Goal: Information Seeking & Learning: Find specific fact

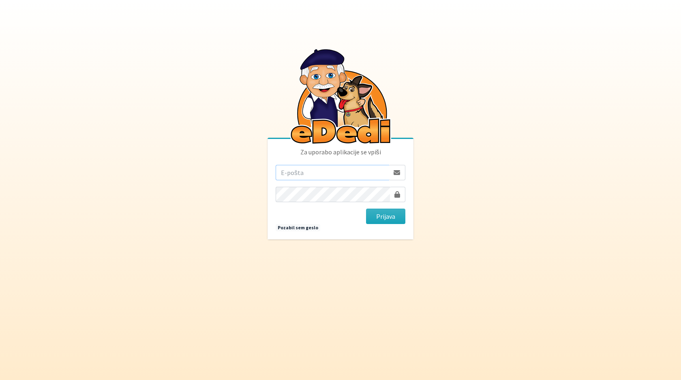
type input "ziga.dobnikar@protonmail.com"
drag, startPoint x: 0, startPoint y: 0, endPoint x: 384, endPoint y: 219, distance: 441.9
click at [384, 219] on button "Prijava" at bounding box center [385, 216] width 39 height 15
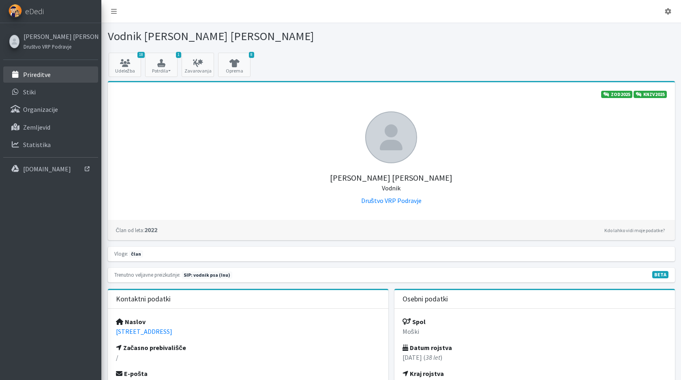
click at [49, 78] on p "Prireditve" at bounding box center [37, 75] width 28 height 8
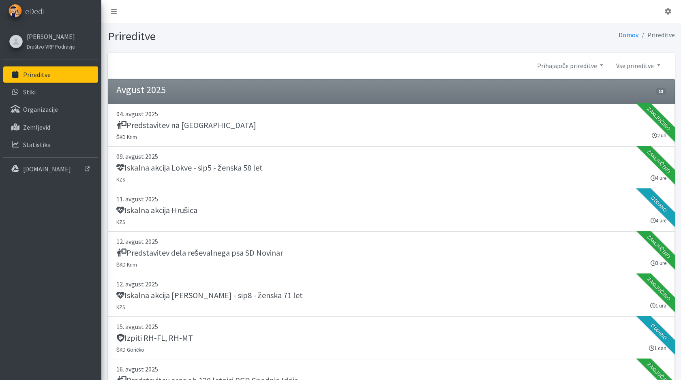
click at [636, 69] on link "Vse prireditve" at bounding box center [638, 66] width 57 height 16
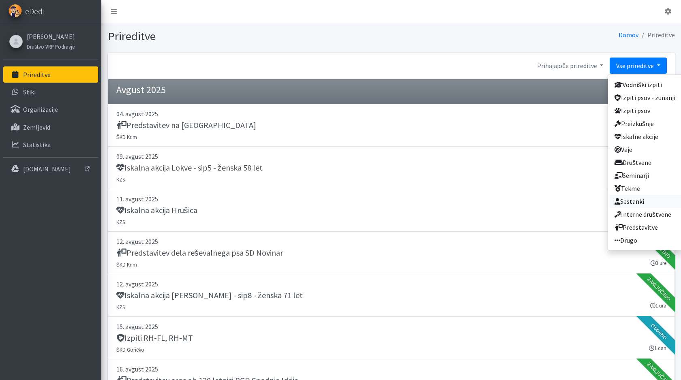
click at [640, 204] on link "Sestanki" at bounding box center [645, 201] width 74 height 13
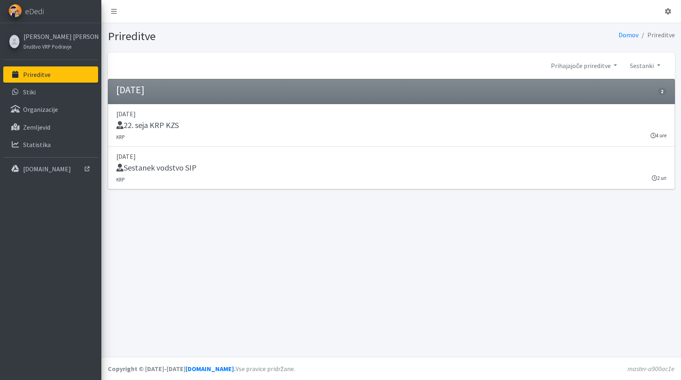
click at [559, 69] on link "Prihajajoče prireditve" at bounding box center [583, 66] width 79 height 16
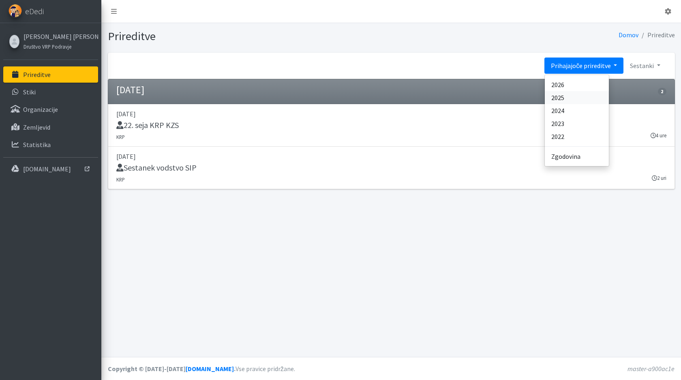
click at [564, 97] on link "2025" at bounding box center [577, 97] width 64 height 13
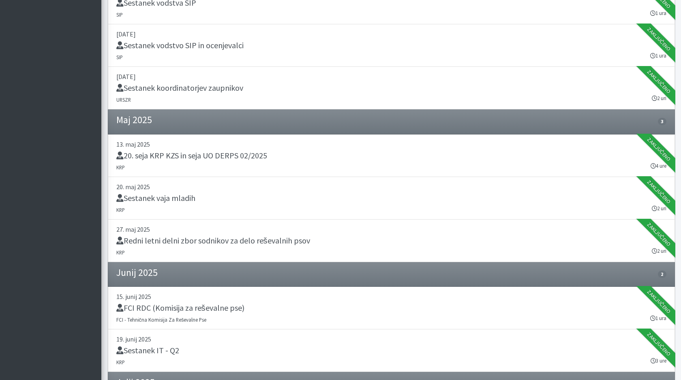
scroll to position [969, 0]
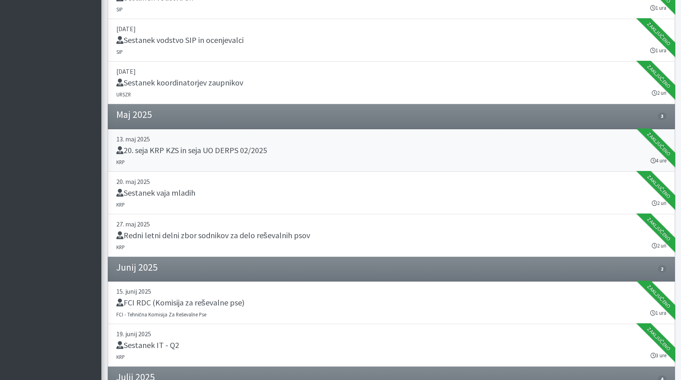
click at [254, 153] on h5 "20. seja KRP KZS in seja UO DERPS 02/2025" at bounding box center [191, 151] width 151 height 10
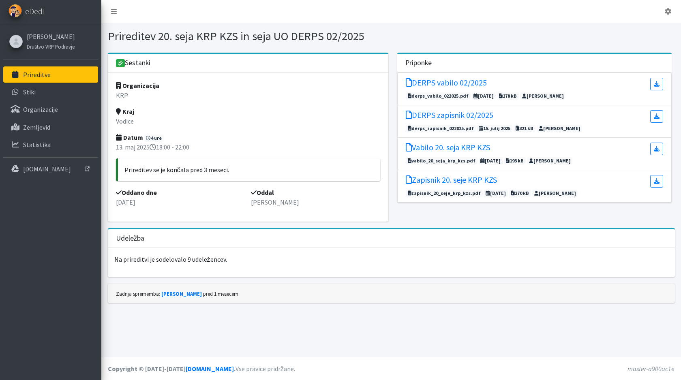
click at [464, 120] on link "DERPS zapisnik 02/2025" at bounding box center [450, 116] width 88 height 13
